Goal: Information Seeking & Learning: Learn about a topic

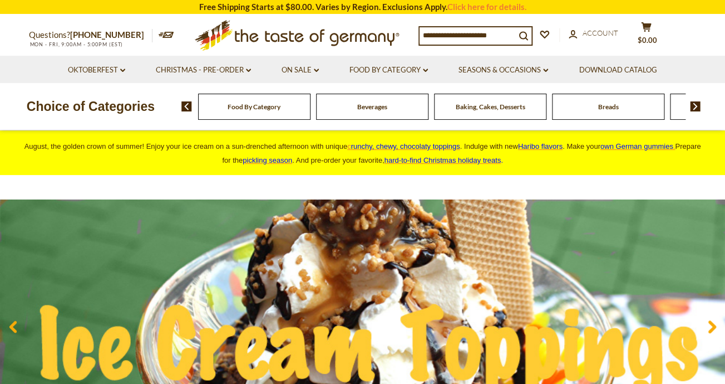
click at [430, 43] on input at bounding box center [468, 35] width 96 height 16
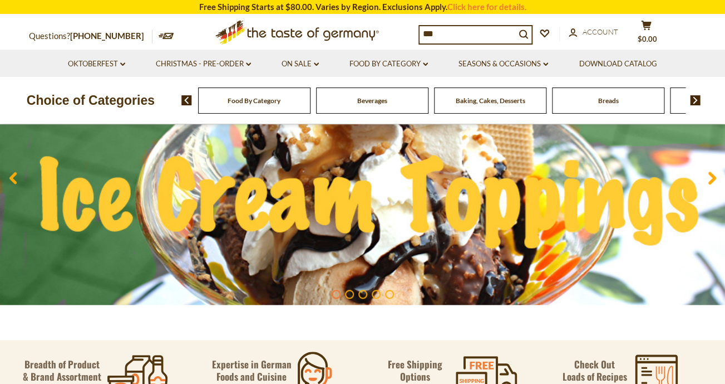
scroll to position [150, 0]
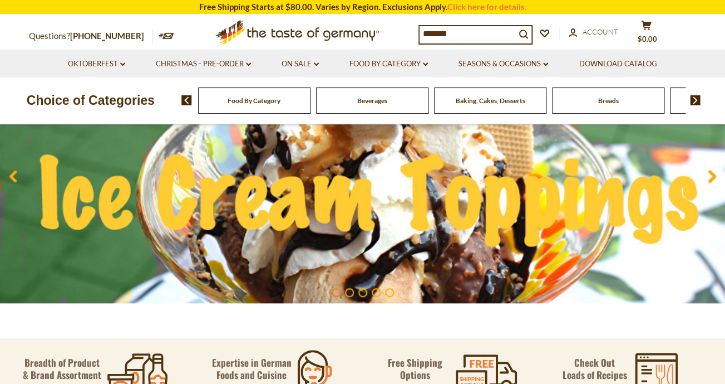
type input "********"
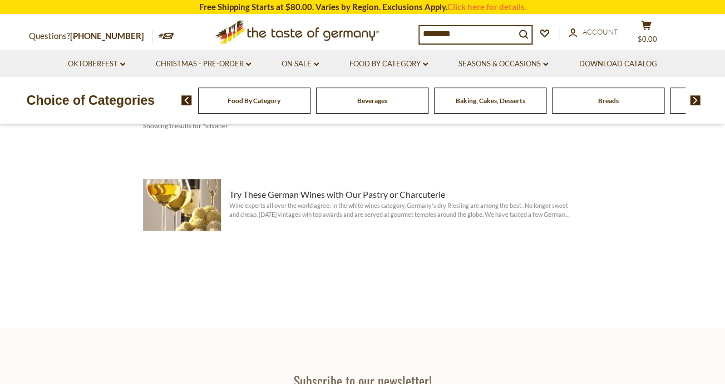
scroll to position [193, 0]
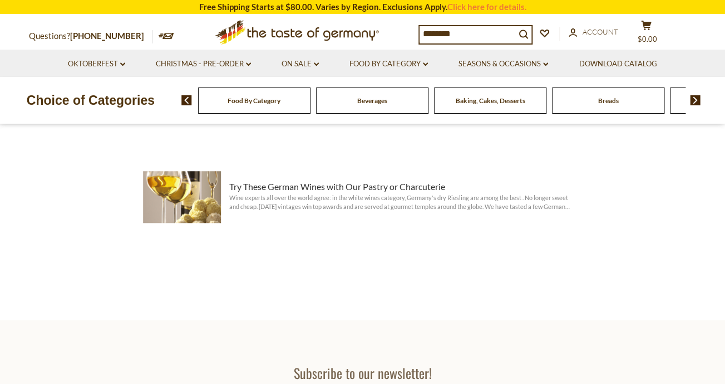
click at [278, 190] on span "Try These German Wines with Our Pastry or Charcuterie" at bounding box center [402, 186] width 347 height 13
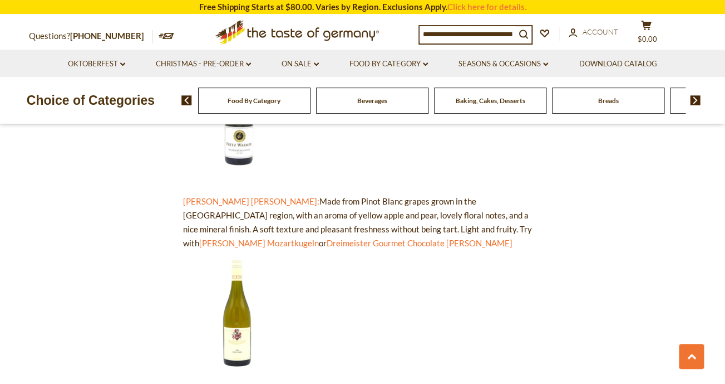
scroll to position [841, 0]
